Goal: Transaction & Acquisition: Book appointment/travel/reservation

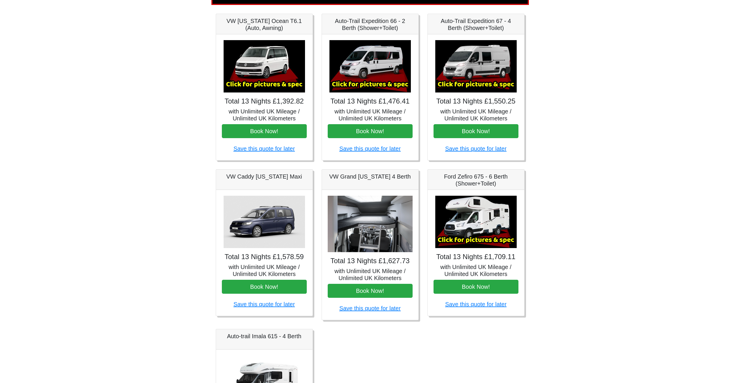
scroll to position [81, 0]
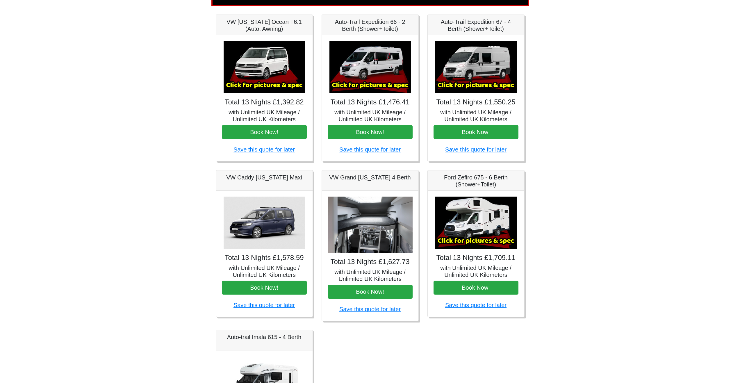
click at [273, 227] on img at bounding box center [264, 223] width 81 height 52
click at [270, 174] on h5 "VW Caddy [US_STATE] Maxi" at bounding box center [264, 177] width 85 height 7
click at [267, 288] on button "Book Now!" at bounding box center [264, 288] width 85 height 14
click at [269, 127] on button "Book Now!" at bounding box center [264, 132] width 85 height 14
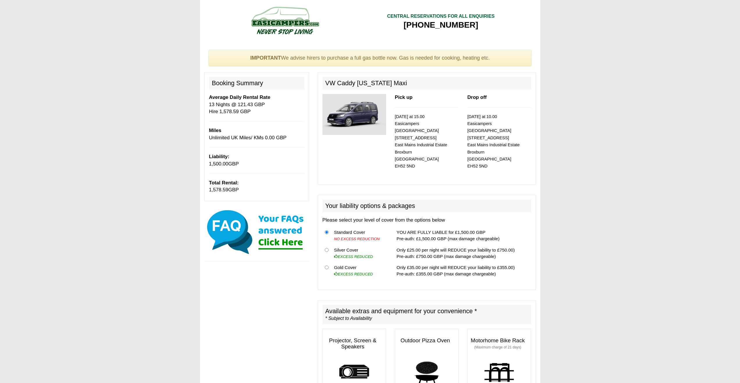
drag, startPoint x: 419, startPoint y: 123, endPoint x: 380, endPoint y: 117, distance: 40.0
click at [418, 122] on small "[DATE] at 15.00 Easicampers [GEOGRAPHIC_DATA] [STREET_ADDRESS]" at bounding box center [421, 141] width 52 height 54
click at [369, 116] on img at bounding box center [354, 114] width 64 height 41
click at [398, 136] on small "[DATE] at 15.00 Easicampers [GEOGRAPHIC_DATA] [STREET_ADDRESS]" at bounding box center [421, 141] width 52 height 54
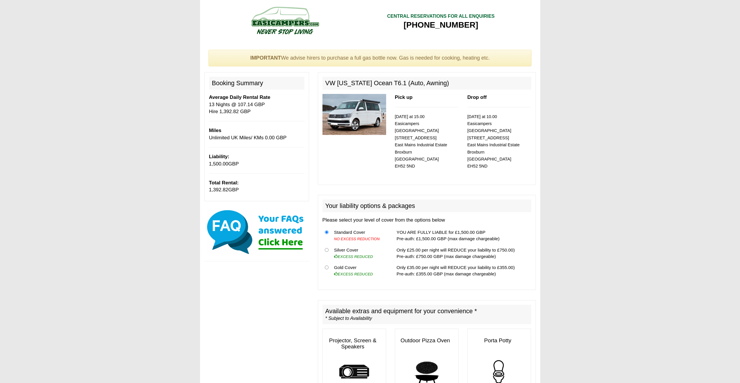
click at [366, 114] on img at bounding box center [354, 114] width 64 height 41
click at [377, 115] on img at bounding box center [354, 114] width 64 height 41
